Goal: Task Accomplishment & Management: Use online tool/utility

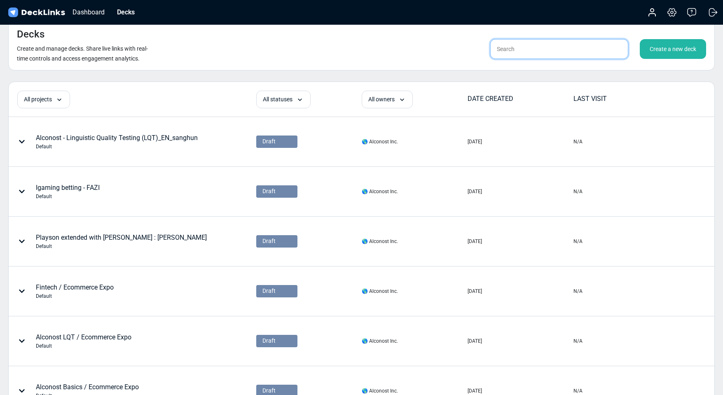
click at [585, 47] on input "text" at bounding box center [559, 49] width 138 height 20
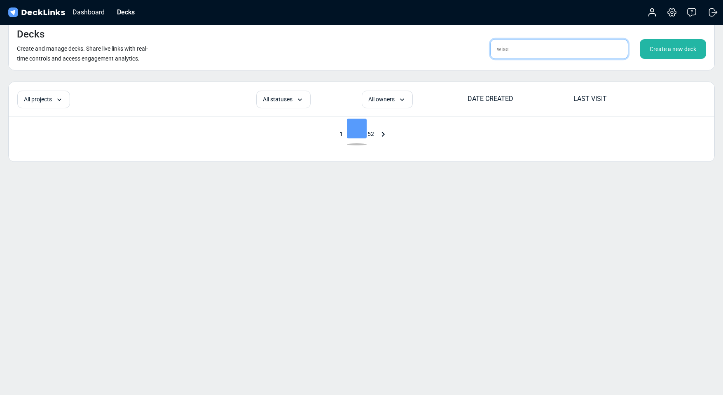
type input "wise"
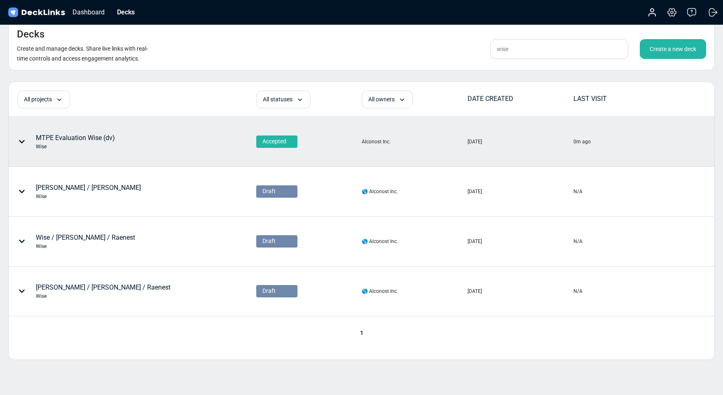
click at [40, 149] on div "Wise" at bounding box center [75, 146] width 79 height 7
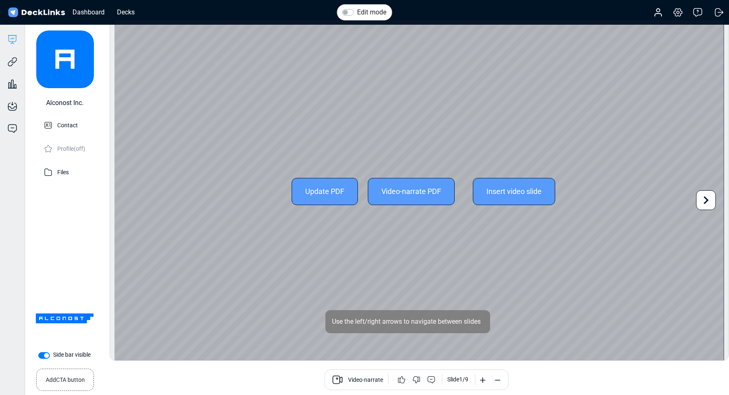
click at [343, 193] on div "Update PDF" at bounding box center [325, 191] width 66 height 27
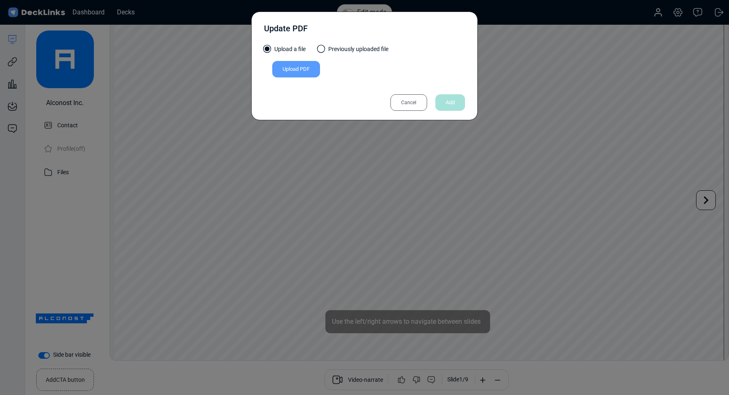
click at [316, 72] on div "Upload PDF" at bounding box center [296, 69] width 48 height 16
click at [0, 0] on input "Upload PDF" at bounding box center [0, 0] width 0 height 0
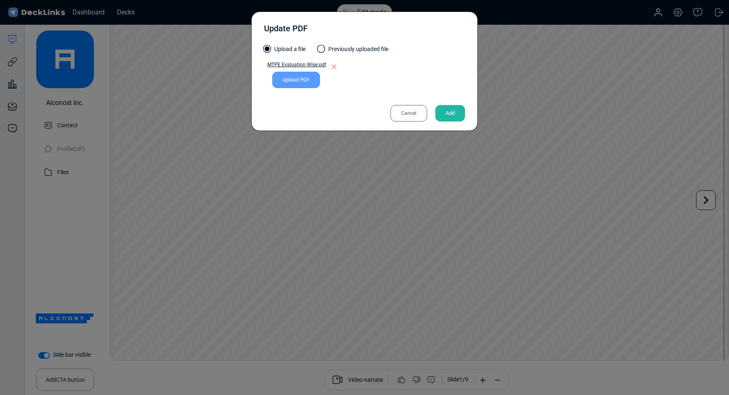
click at [450, 113] on div "Add" at bounding box center [450, 113] width 30 height 16
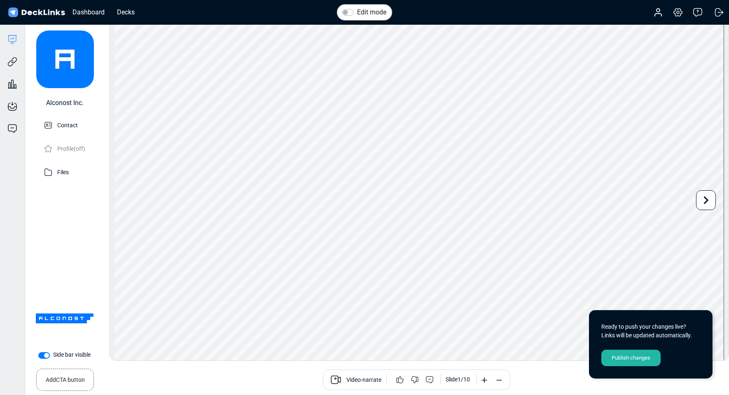
click at [636, 358] on div "Publish changes" at bounding box center [630, 358] width 59 height 16
